Goal: Information Seeking & Learning: Learn about a topic

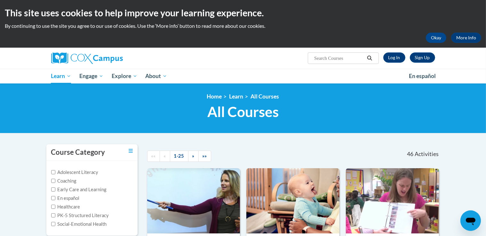
click at [327, 55] on input "Search..." at bounding box center [338, 58] width 51 height 8
paste input "Teaching Writing to K-3 Module"
type input "Teaching Writing to K-3 Module"
click at [355, 57] on input "Teaching Writing to K-3 Module" at bounding box center [338, 58] width 51 height 8
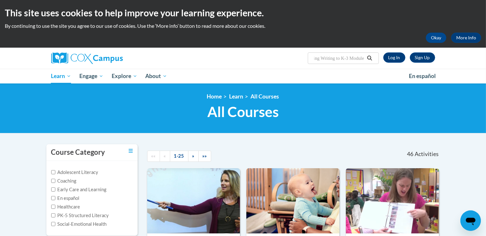
click at [355, 57] on input "Teaching Writing to K-3 Module" at bounding box center [338, 58] width 51 height 8
click at [332, 56] on input "Search..." at bounding box center [338, 58] width 51 height 8
paste input "Teaching Writing to K-3 Module"
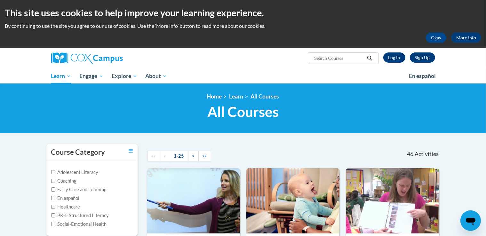
type input "Teaching Writing to K-3 Module"
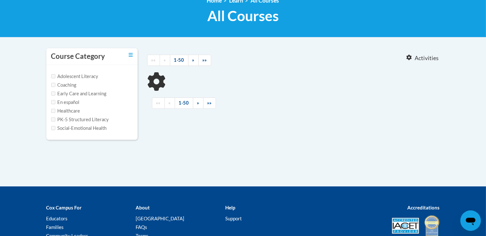
type input "Teaching Writing to K-3 Module"
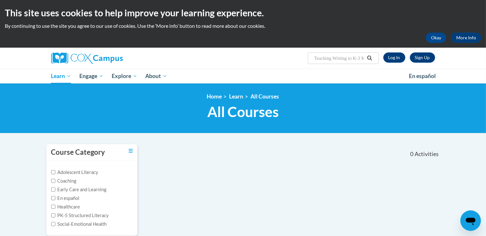
click at [348, 58] on input "Teaching Writing to K-3 Module" at bounding box center [338, 58] width 51 height 8
click at [389, 60] on link "Log In" at bounding box center [394, 57] width 22 height 10
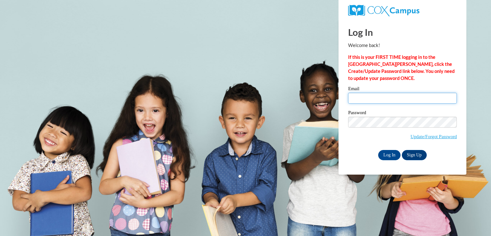
click at [368, 98] on input "Email" at bounding box center [402, 98] width 109 height 11
type input "emily04pink@gmail.com"
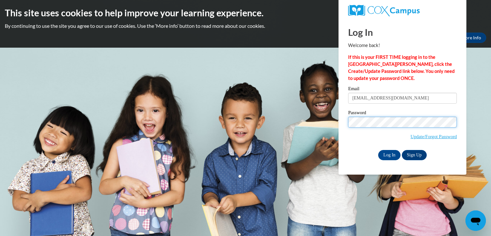
click at [378, 150] on input "Log In" at bounding box center [389, 155] width 22 height 10
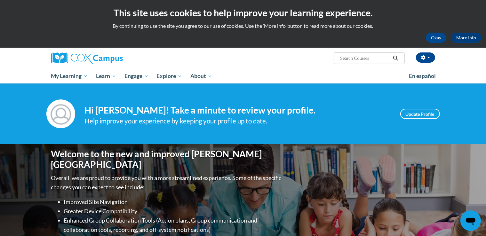
click at [342, 56] on input "Search..." at bounding box center [364, 58] width 51 height 8
type input "teaching writing k-3"
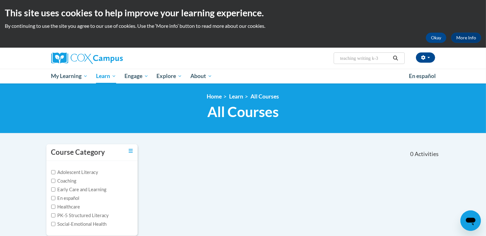
click at [379, 57] on input "teaching writing k-3" at bounding box center [364, 58] width 51 height 8
type input "teaching writing"
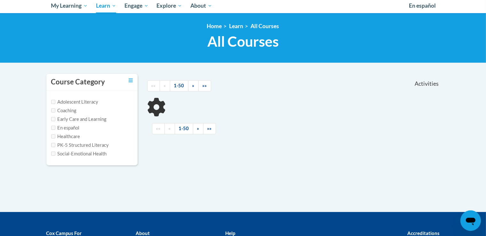
scroll to position [96, 0]
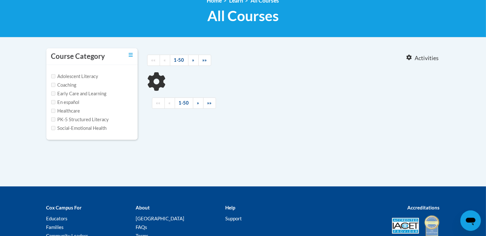
type input "teaching writing"
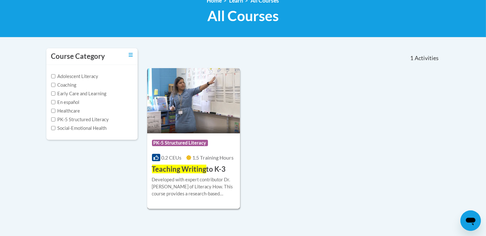
click at [193, 160] on div "0.2 CEUs 1.5 Training Hours" at bounding box center [193, 157] width 83 height 7
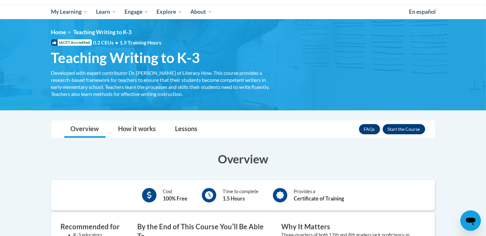
scroll to position [128, 0]
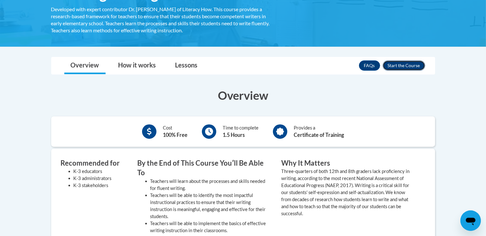
click at [405, 64] on button "Enroll" at bounding box center [403, 65] width 43 height 10
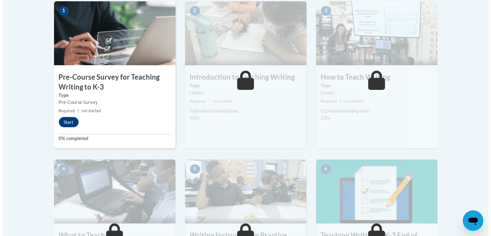
scroll to position [181, 0]
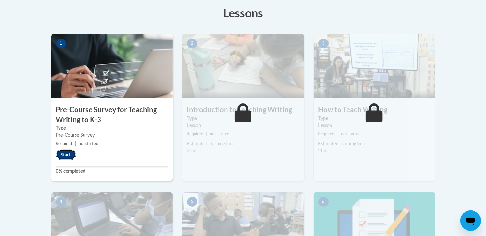
click at [67, 152] on button "Start" at bounding box center [66, 155] width 20 height 10
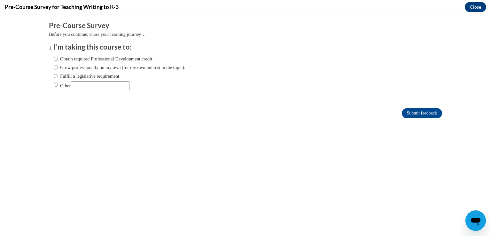
scroll to position [0, 0]
click at [54, 68] on input "Grow professionally on my own (for my own interest in the topic)." at bounding box center [56, 67] width 4 height 7
radio input "true"
click at [416, 112] on input "Submit feedback" at bounding box center [422, 113] width 40 height 10
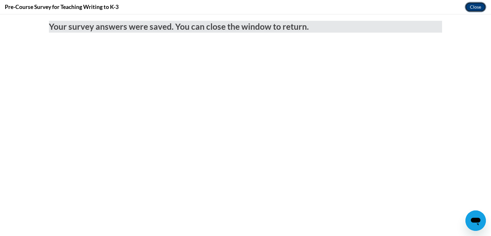
click at [473, 8] on button "Close" at bounding box center [475, 7] width 21 height 10
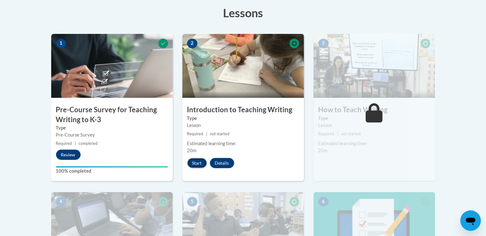
click at [196, 158] on button "Start" at bounding box center [197, 163] width 20 height 10
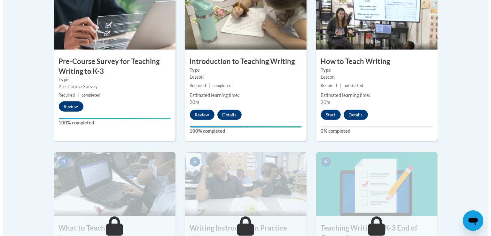
scroll to position [224, 0]
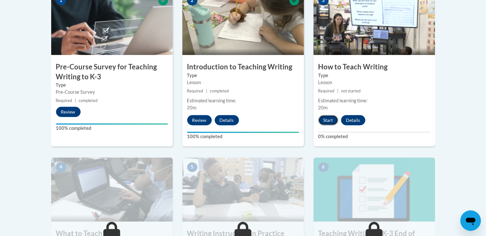
click at [331, 120] on button "Start" at bounding box center [328, 120] width 20 height 10
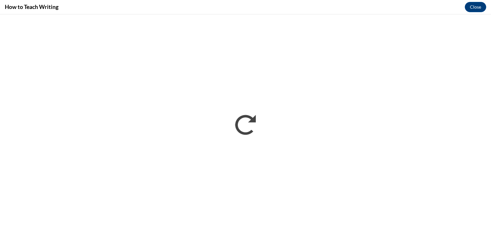
scroll to position [0, 0]
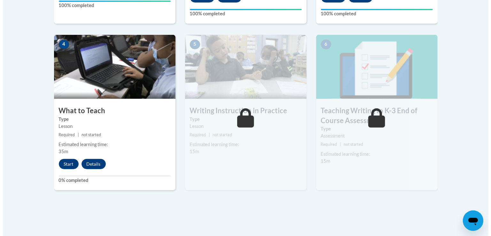
scroll to position [348, 0]
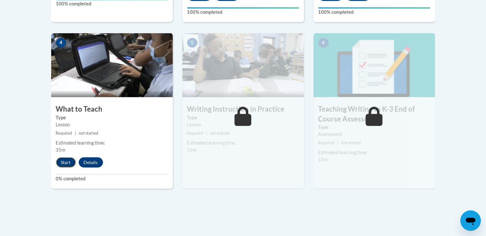
click at [62, 161] on button "Start" at bounding box center [66, 162] width 20 height 10
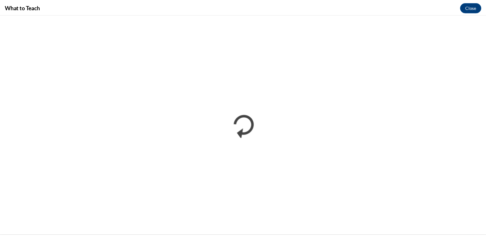
scroll to position [0, 0]
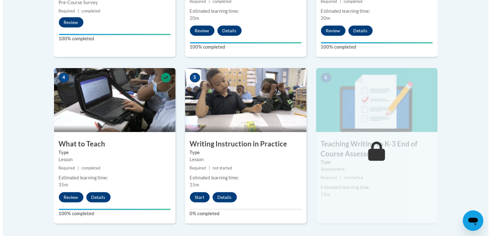
scroll to position [315, 0]
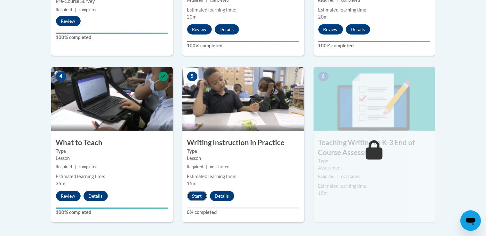
click at [198, 195] on button "Start" at bounding box center [197, 196] width 20 height 10
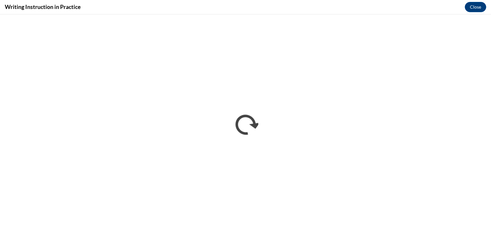
scroll to position [0, 0]
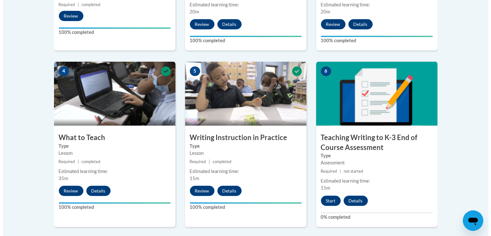
scroll to position [358, 0]
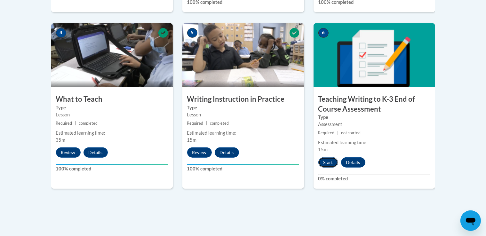
click at [327, 162] on button "Start" at bounding box center [328, 162] width 20 height 10
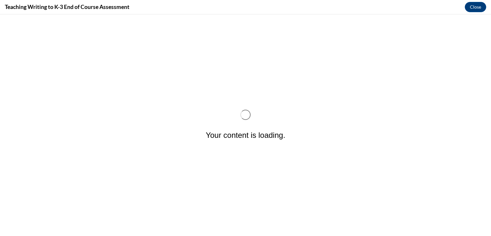
scroll to position [0, 0]
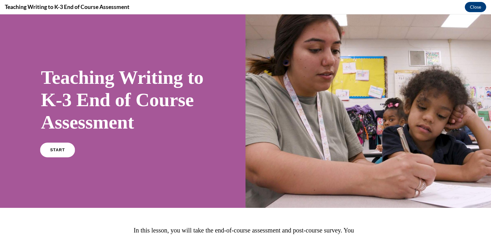
click at [54, 157] on link "START" at bounding box center [57, 150] width 35 height 15
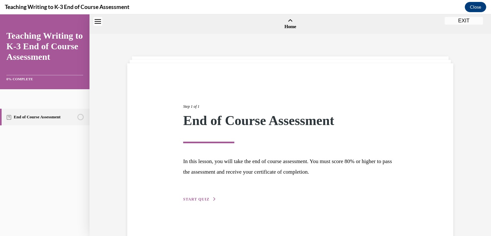
scroll to position [20, 0]
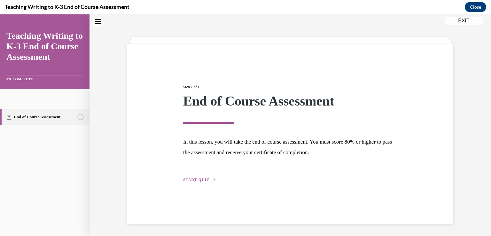
click at [204, 177] on span "START QUIZ" at bounding box center [196, 179] width 26 height 4
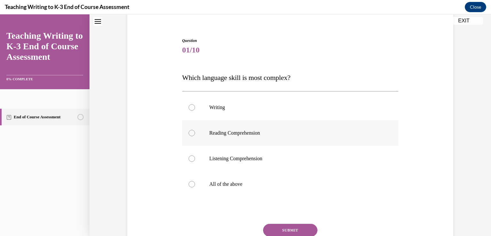
scroll to position [51, 0]
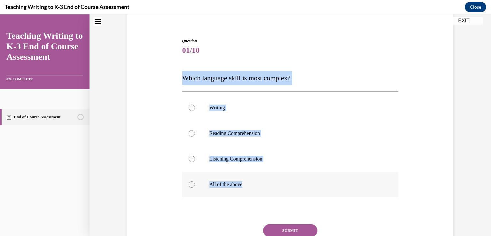
drag, startPoint x: 179, startPoint y: 76, endPoint x: 242, endPoint y: 182, distance: 123.0
click at [242, 182] on div "Question 01/10 Which language skill is most complex? Writing Reading Comprehens…" at bounding box center [290, 157] width 216 height 239
click at [225, 77] on span "Which language skill is most complex?" at bounding box center [236, 78] width 108 height 8
drag, startPoint x: 180, startPoint y: 77, endPoint x: 246, endPoint y: 180, distance: 121.9
click at [246, 180] on div "Question 01/10 Which language skill is most complex? Writing Reading Comprehens…" at bounding box center [290, 157] width 216 height 239
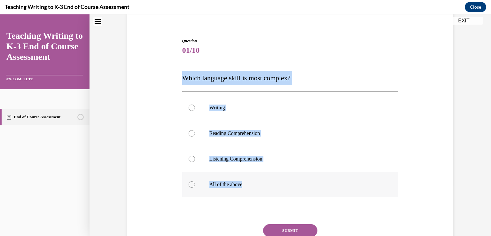
click at [251, 186] on p "All of the above" at bounding box center [295, 184] width 173 height 6
click at [195, 186] on input "All of the above" at bounding box center [192, 184] width 6 height 6
radio input "true"
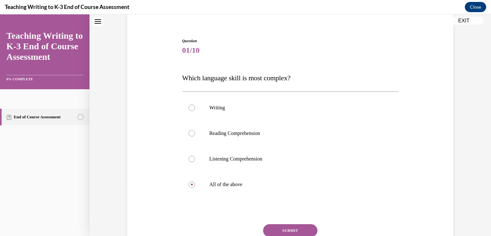
click at [289, 228] on button "SUBMIT" at bounding box center [290, 230] width 54 height 13
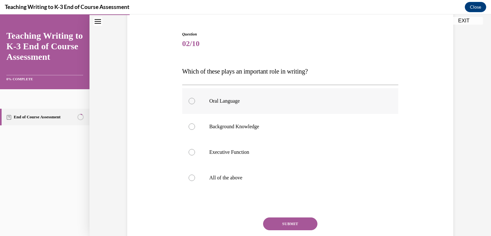
scroll to position [58, 0]
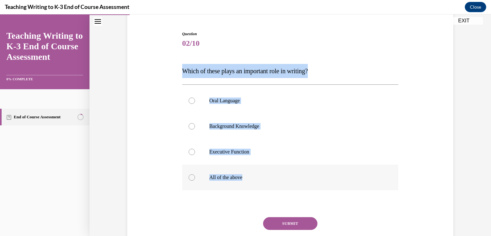
drag, startPoint x: 179, startPoint y: 68, endPoint x: 247, endPoint y: 172, distance: 123.8
click at [247, 172] on div "Question 02/10 Which of these plays an important role in writing? Oral Language…" at bounding box center [291, 145] width 220 height 248
click at [247, 172] on label "All of the above" at bounding box center [290, 178] width 216 height 26
click at [195, 174] on input "All of the above" at bounding box center [192, 177] width 6 height 6
radio input "true"
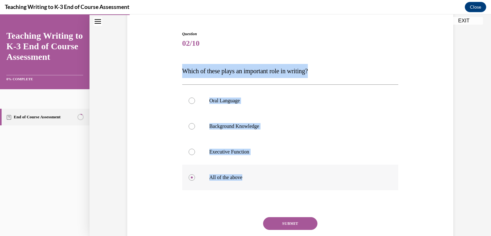
drag, startPoint x: 182, startPoint y: 71, endPoint x: 246, endPoint y: 178, distance: 124.9
click at [246, 178] on div "Question 02/10 Which of these plays an important role in writing? Oral Language…" at bounding box center [290, 150] width 216 height 239
click at [287, 222] on button "SUBMIT" at bounding box center [290, 223] width 54 height 13
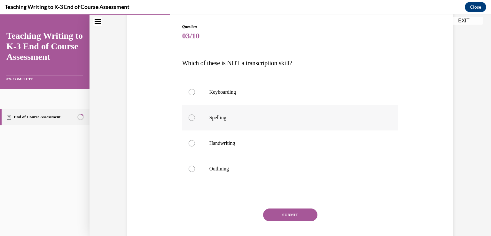
scroll to position [65, 0]
click at [234, 162] on label "Outlining" at bounding box center [290, 169] width 216 height 26
click at [195, 166] on input "Outlining" at bounding box center [192, 169] width 6 height 6
radio input "true"
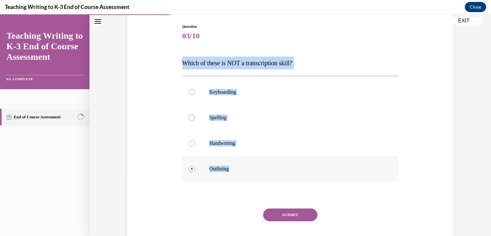
drag, startPoint x: 181, startPoint y: 62, endPoint x: 239, endPoint y: 164, distance: 117.3
click at [239, 164] on div "Question 03/10 Which of these is NOT a transcription skill? Keyboarding Spellin…" at bounding box center [290, 142] width 216 height 237
click at [289, 211] on button "SUBMIT" at bounding box center [290, 214] width 54 height 13
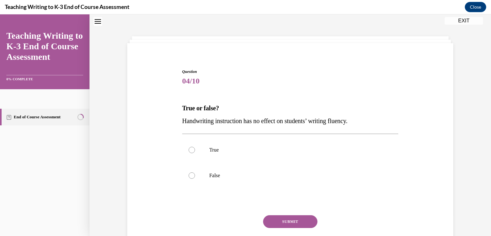
scroll to position [19, 0]
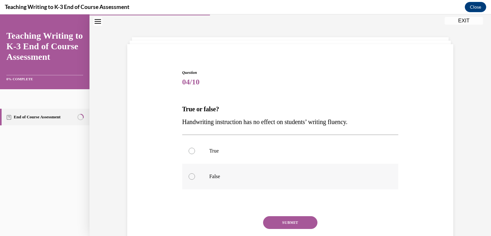
click at [222, 173] on label "False" at bounding box center [290, 177] width 216 height 26
click at [195, 173] on input "False" at bounding box center [192, 176] width 6 height 6
radio input "true"
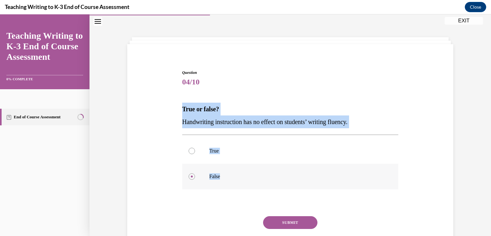
drag, startPoint x: 179, startPoint y: 107, endPoint x: 219, endPoint y: 173, distance: 77.5
click at [219, 173] on div "Question 04/10 True or false? Handwriting instruction has no effect on students…" at bounding box center [290, 169] width 216 height 199
click at [274, 217] on button "SUBMIT" at bounding box center [290, 222] width 54 height 13
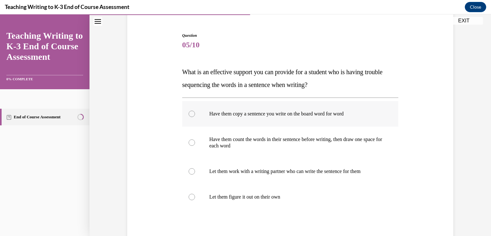
scroll to position [56, 0]
click at [217, 114] on p "Have them copy a sentence you write on the board word for word" at bounding box center [295, 114] width 173 height 6
click at [195, 114] on input "Have them copy a sentence you write on the board word for word" at bounding box center [192, 114] width 6 height 6
radio input "true"
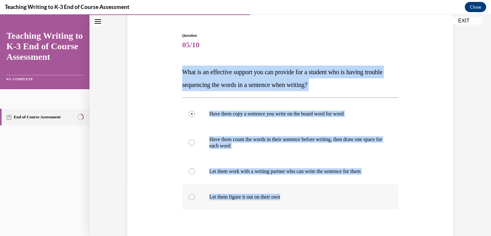
drag, startPoint x: 180, startPoint y: 69, endPoint x: 285, endPoint y: 198, distance: 166.1
click at [285, 198] on div "Question 05/10 What is an effective support you can provide for a student who i…" at bounding box center [290, 161] width 216 height 256
click at [286, 150] on label "Have them count the words in their sentence before writing, then draw one space…" at bounding box center [290, 143] width 216 height 32
click at [195, 146] on input "Have them count the words in their sentence before writing, then draw one space…" at bounding box center [192, 142] width 6 height 6
radio input "true"
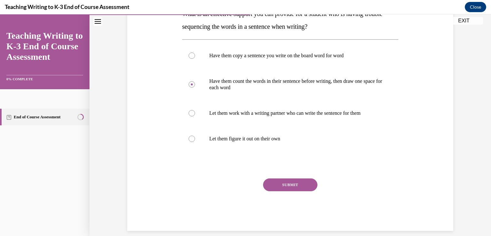
scroll to position [116, 0]
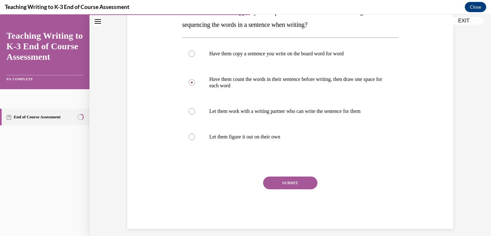
click at [288, 184] on button "SUBMIT" at bounding box center [290, 182] width 54 height 13
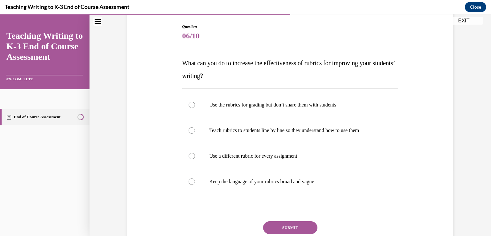
scroll to position [65, 0]
drag, startPoint x: 179, startPoint y: 60, endPoint x: 322, endPoint y: 180, distance: 186.6
click at [322, 180] on div "Question 06/10 What can you do to increase the effectiveness of rubrics for imp…" at bounding box center [291, 144] width 220 height 260
click at [272, 130] on p "Teach rubrics to students line by line so they understand how to use them" at bounding box center [295, 130] width 173 height 6
click at [195, 130] on input "Teach rubrics to students line by line so they understand how to use them" at bounding box center [192, 130] width 6 height 6
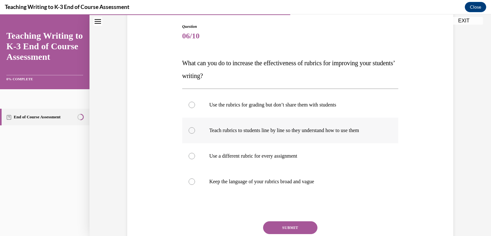
radio input "true"
click at [285, 227] on button "SUBMIT" at bounding box center [290, 227] width 54 height 13
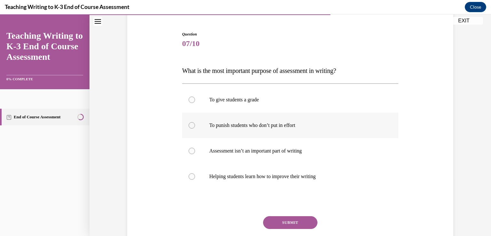
scroll to position [57, 0]
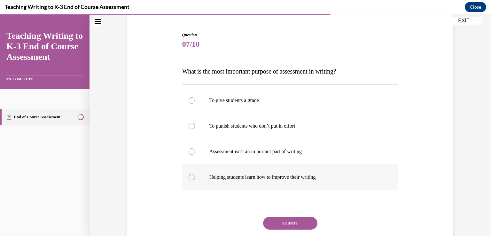
click at [309, 172] on label "Helping students learn how to improve their writing" at bounding box center [290, 177] width 216 height 26
click at [195, 174] on input "Helping students learn how to improve their writing" at bounding box center [192, 177] width 6 height 6
radio input "true"
click at [288, 219] on button "SUBMIT" at bounding box center [290, 223] width 54 height 13
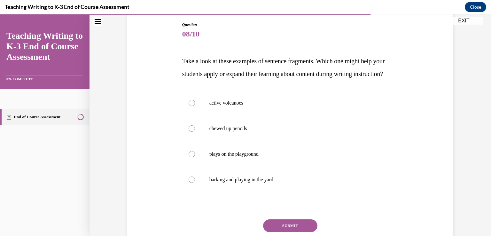
scroll to position [67, 0]
click at [221, 107] on p "active volcanoes" at bounding box center [295, 103] width 173 height 6
click at [195, 107] on input "active volcanoes" at bounding box center [192, 103] width 6 height 6
radio input "true"
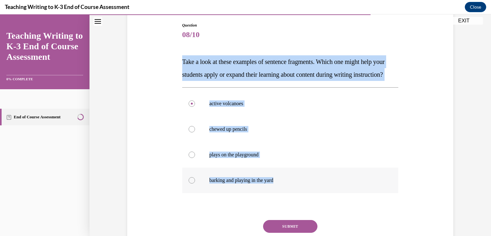
drag, startPoint x: 180, startPoint y: 60, endPoint x: 282, endPoint y: 188, distance: 164.0
click at [282, 188] on div "Question 08/10 Take a look at these examples of sentence fragments. Which one m…" at bounding box center [290, 147] width 216 height 250
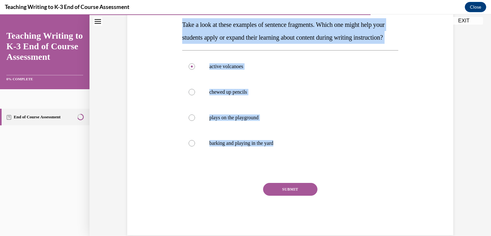
click at [291, 196] on button "SUBMIT" at bounding box center [290, 189] width 54 height 13
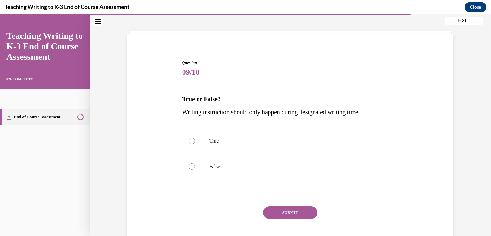
scroll to position [19, 0]
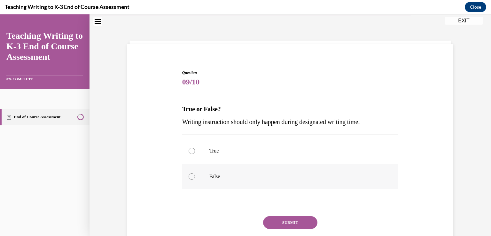
click at [240, 174] on p "False" at bounding box center [295, 176] width 173 height 6
click at [195, 174] on input "False" at bounding box center [192, 176] width 6 height 6
radio input "true"
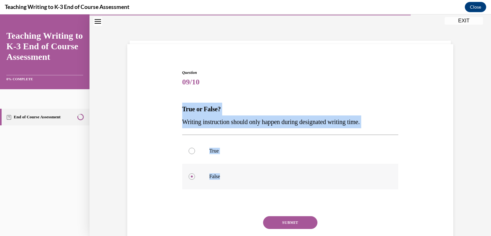
drag, startPoint x: 178, startPoint y: 106, endPoint x: 221, endPoint y: 172, distance: 79.0
click at [221, 172] on div "Question 09/10 True or False? Writing instruction should only happen during des…" at bounding box center [291, 164] width 220 height 208
click at [290, 229] on div "SUBMIT" at bounding box center [290, 232] width 216 height 32
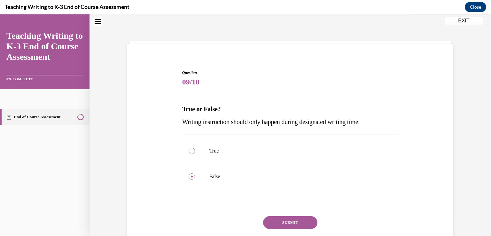
click at [289, 225] on button "SUBMIT" at bounding box center [290, 222] width 54 height 13
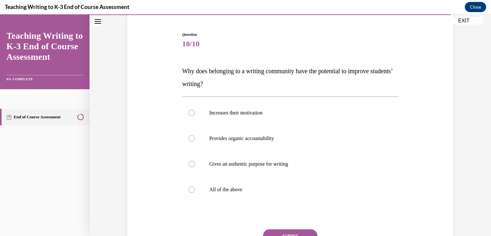
scroll to position [58, 0]
click at [242, 186] on p "All of the above" at bounding box center [295, 189] width 173 height 6
click at [195, 186] on input "All of the above" at bounding box center [192, 189] width 6 height 6
radio input "true"
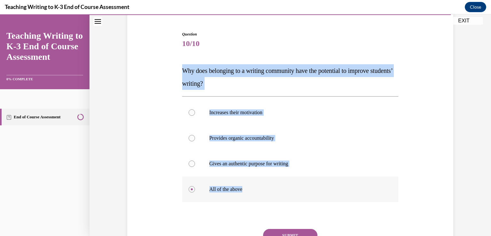
drag, startPoint x: 180, startPoint y: 69, endPoint x: 247, endPoint y: 186, distance: 134.9
click at [247, 186] on div "Question 10/10 Why does belonging to a writing community have the potential to …" at bounding box center [290, 156] width 216 height 250
click at [286, 229] on button "SUBMIT" at bounding box center [290, 235] width 54 height 13
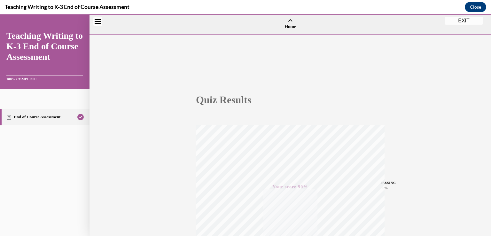
scroll to position [106, 0]
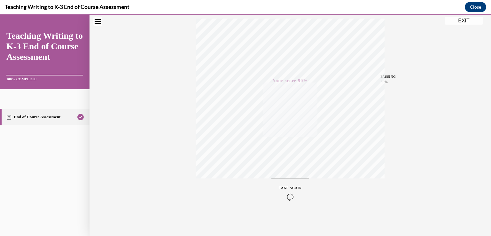
click at [464, 21] on button "EXIT" at bounding box center [464, 21] width 38 height 8
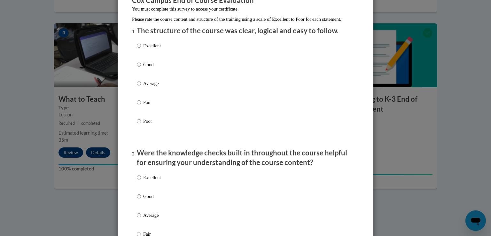
scroll to position [64, 0]
click at [146, 49] on p "Excellent" at bounding box center [152, 45] width 18 height 7
click at [141, 49] on input "Excellent" at bounding box center [139, 45] width 4 height 7
radio input "true"
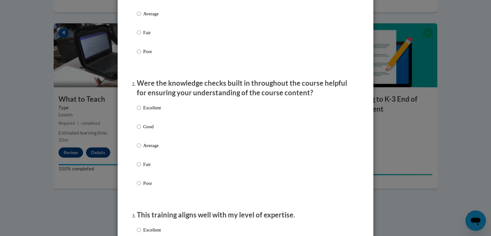
scroll to position [134, 0]
click at [152, 109] on div "Excellent Good Average Fair Poor" at bounding box center [149, 149] width 24 height 99
click at [155, 111] on p "Excellent" at bounding box center [152, 107] width 18 height 7
click at [141, 111] on input "Excellent" at bounding box center [139, 107] width 4 height 7
radio input "true"
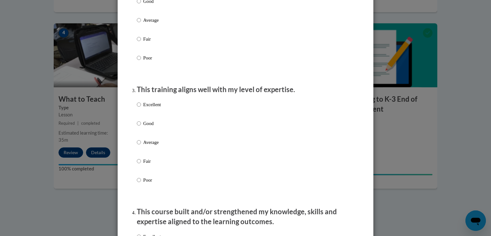
scroll to position [260, 0]
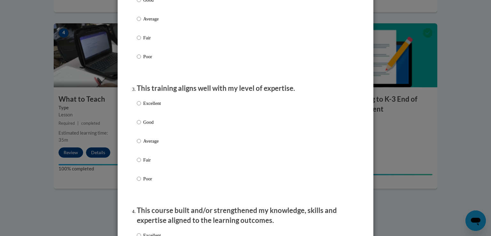
click at [137, 107] on input "Excellent" at bounding box center [139, 103] width 4 height 7
radio input "true"
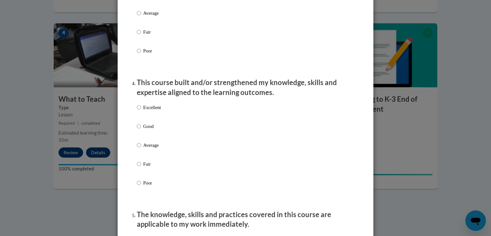
scroll to position [391, 0]
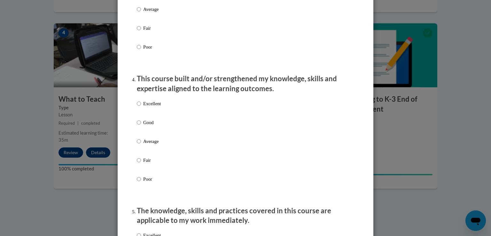
click at [151, 107] on p "Excellent" at bounding box center [152, 103] width 18 height 7
click at [141, 107] on input "Excellent" at bounding box center [139, 103] width 4 height 7
radio input "true"
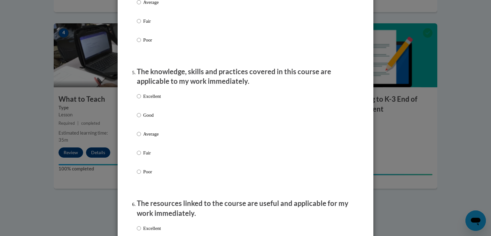
scroll to position [532, 0]
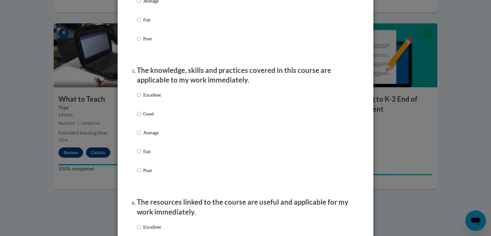
click at [154, 98] on p "Excellent" at bounding box center [152, 94] width 18 height 7
click at [141, 98] on input "Excellent" at bounding box center [139, 94] width 4 height 7
radio input "true"
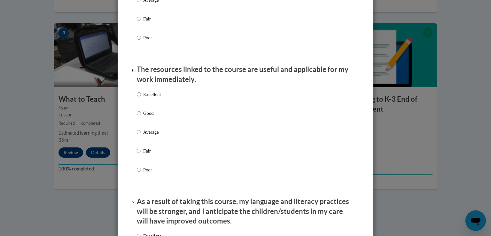
scroll to position [665, 0]
click at [152, 98] on p "Excellent" at bounding box center [152, 93] width 18 height 7
click at [141, 98] on input "Excellent" at bounding box center [139, 93] width 4 height 7
radio input "true"
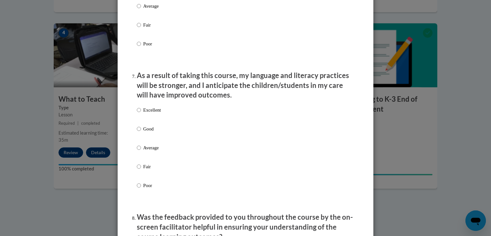
scroll to position [791, 0]
click at [146, 113] on p "Excellent" at bounding box center [152, 109] width 18 height 7
click at [141, 113] on input "Excellent" at bounding box center [139, 109] width 4 height 7
radio input "true"
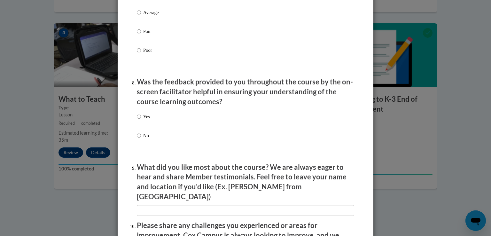
scroll to position [917, 0]
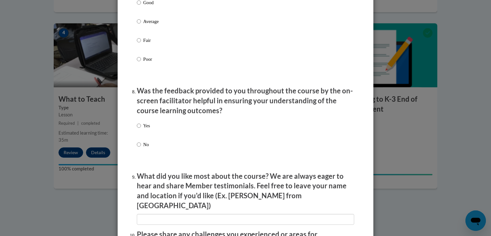
click at [152, 131] on div "Yes No" at bounding box center [245, 143] width 217 height 48
click at [144, 129] on p "Yes" at bounding box center [146, 125] width 7 height 7
click at [141, 129] on input "Yes" at bounding box center [139, 125] width 4 height 7
radio input "true"
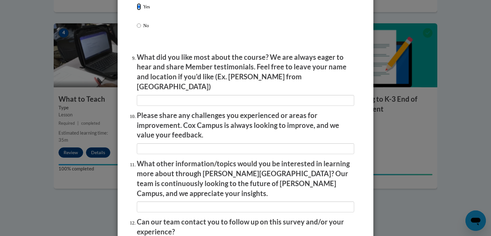
scroll to position [1036, 0]
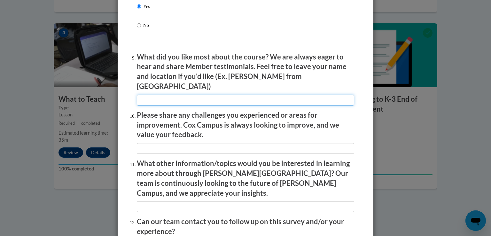
click at [232, 98] on input "textbox" at bounding box center [245, 100] width 217 height 11
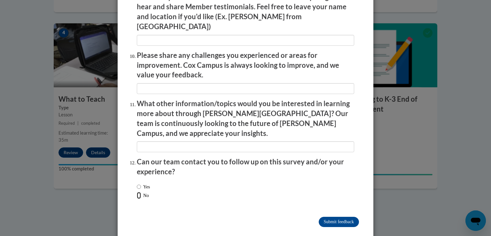
click at [137, 192] on input "No" at bounding box center [139, 195] width 4 height 7
radio input "true"
click at [330, 217] on input "Submit feedback" at bounding box center [339, 222] width 40 height 10
